Goal: Information Seeking & Learning: Learn about a topic

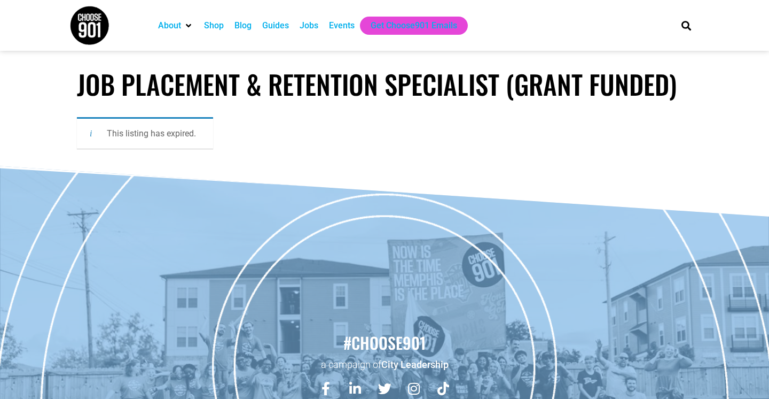
scroll to position [104, 0]
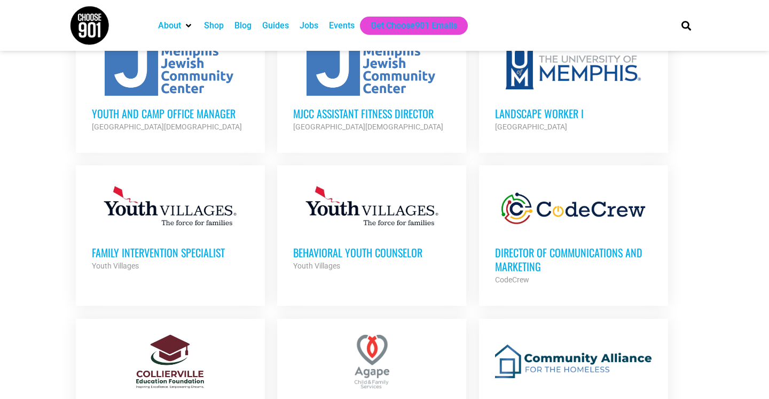
scroll to position [640, 0]
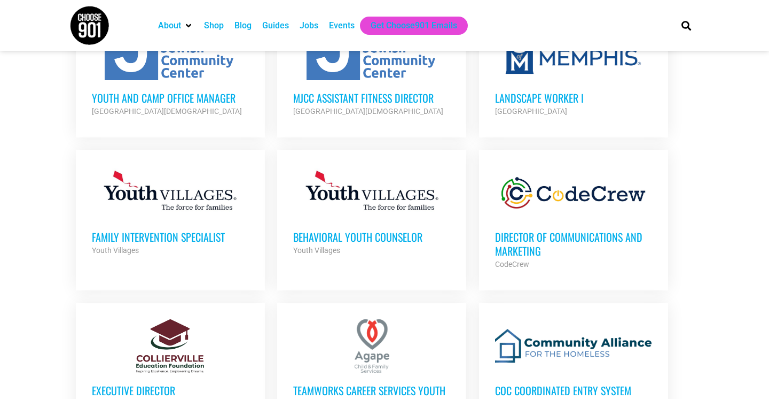
click at [508, 237] on h3 "Director of Communications and Marketing" at bounding box center [573, 244] width 157 height 28
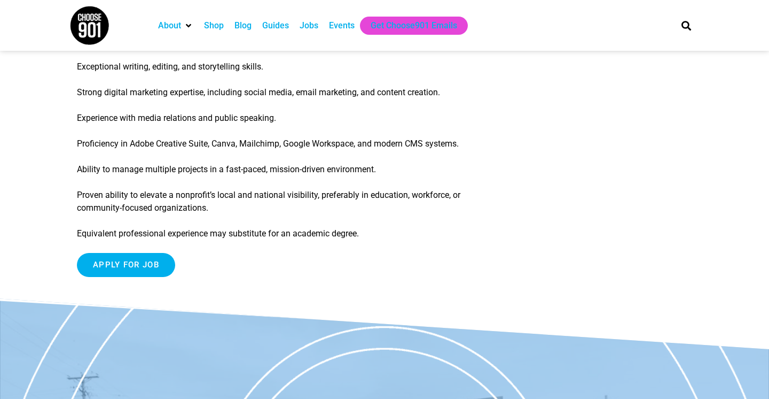
scroll to position [1269, 0]
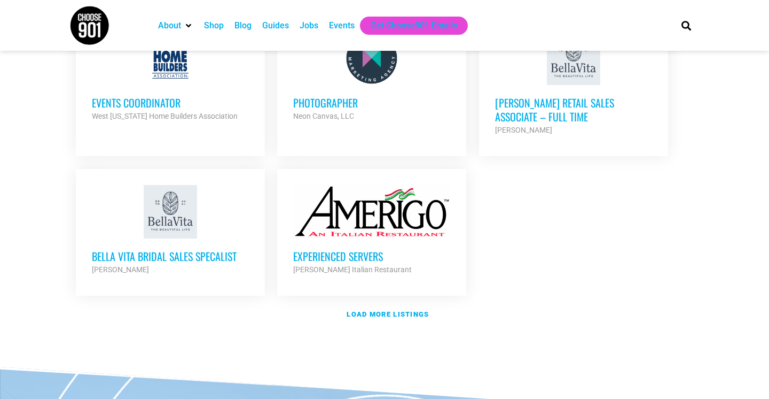
scroll to position [1264, 0]
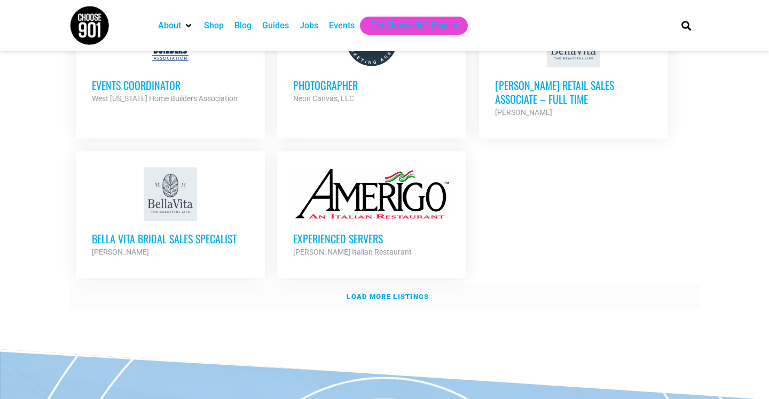
click at [394, 292] on strong "Load more listings" at bounding box center [388, 296] width 82 height 8
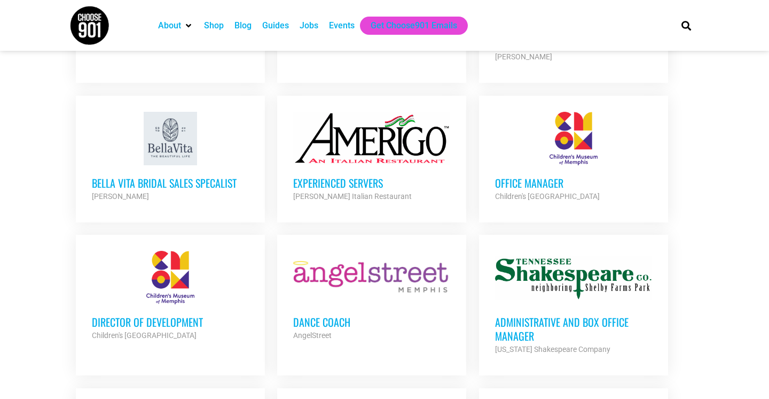
scroll to position [1259, 0]
